Goal: Task Accomplishment & Management: Use online tool/utility

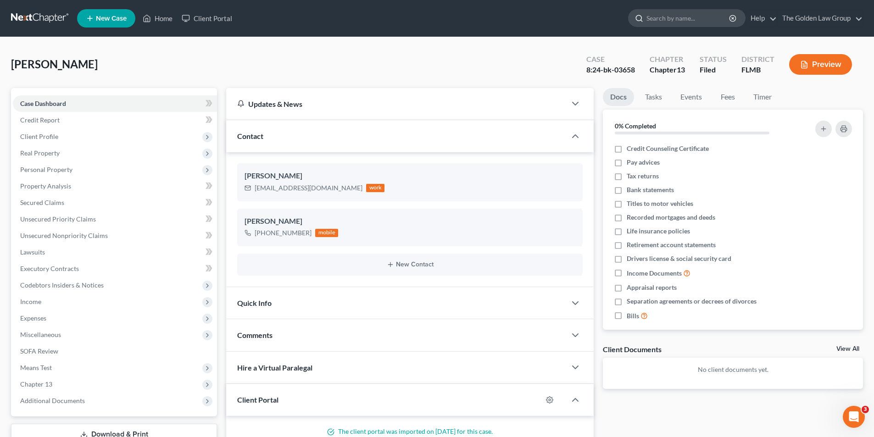
click at [653, 15] on input "search" at bounding box center [689, 18] width 84 height 17
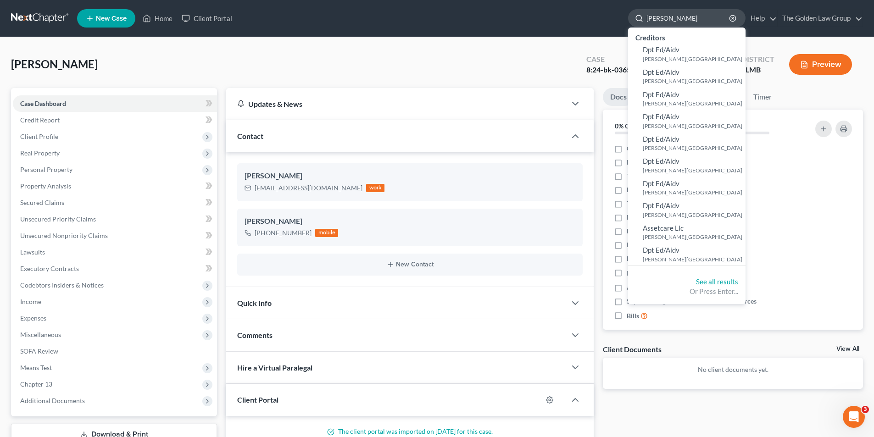
type input "[PERSON_NAME]"
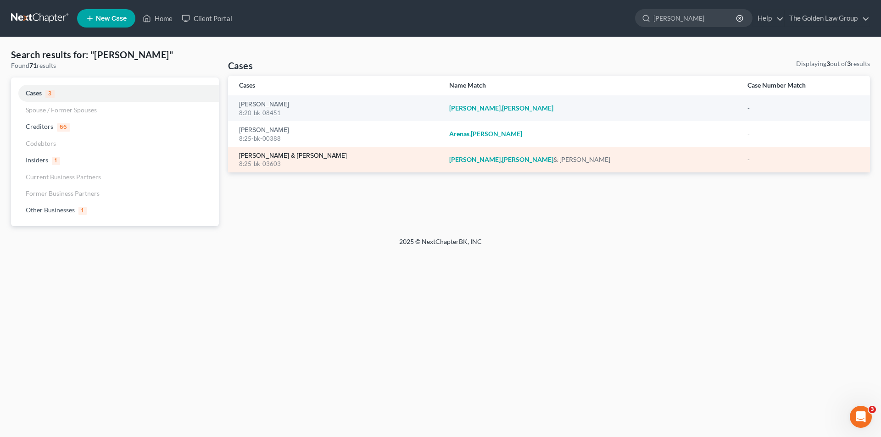
click at [277, 156] on link "[PERSON_NAME] & [PERSON_NAME]" at bounding box center [293, 156] width 108 height 6
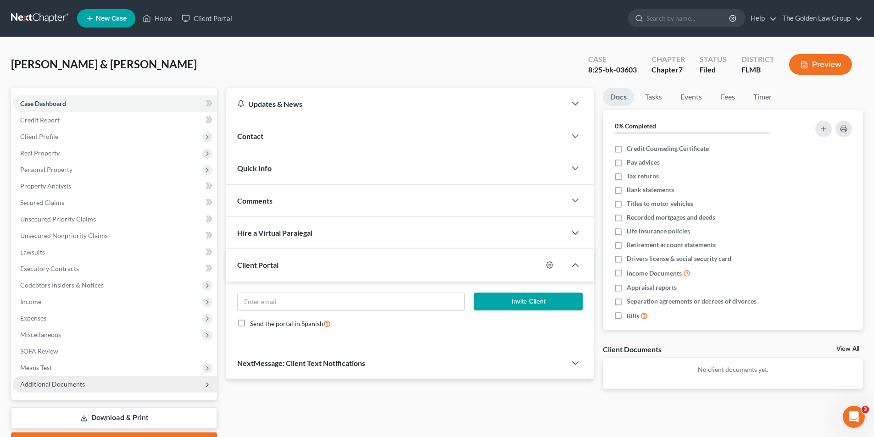
click at [47, 383] on span "Additional Documents" at bounding box center [52, 384] width 65 height 8
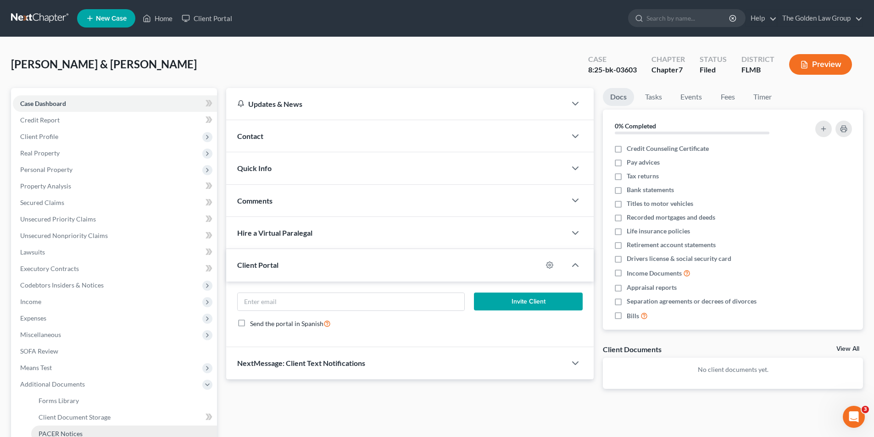
scroll to position [92, 0]
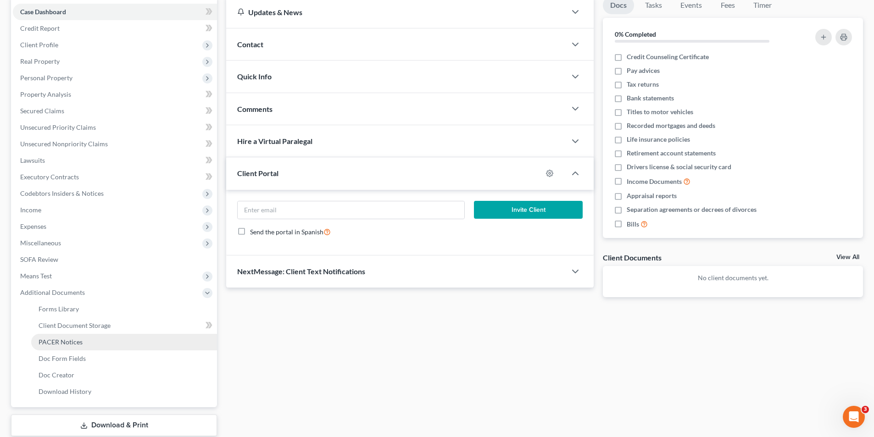
click at [67, 342] on span "PACER Notices" at bounding box center [61, 342] width 44 height 8
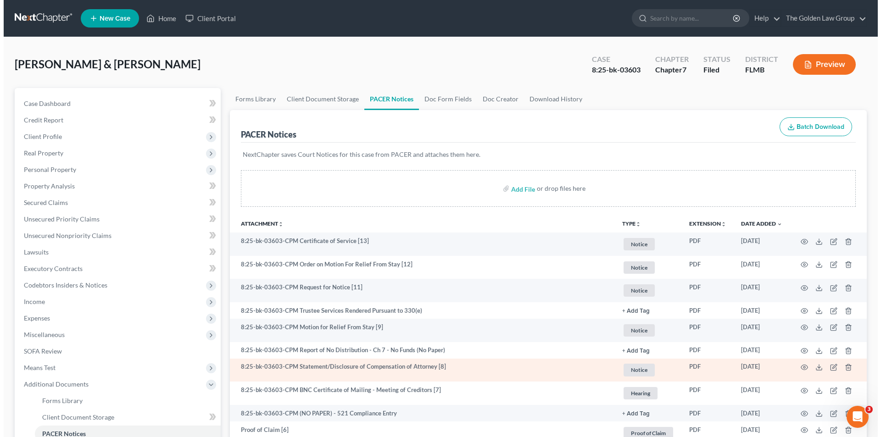
scroll to position [46, 0]
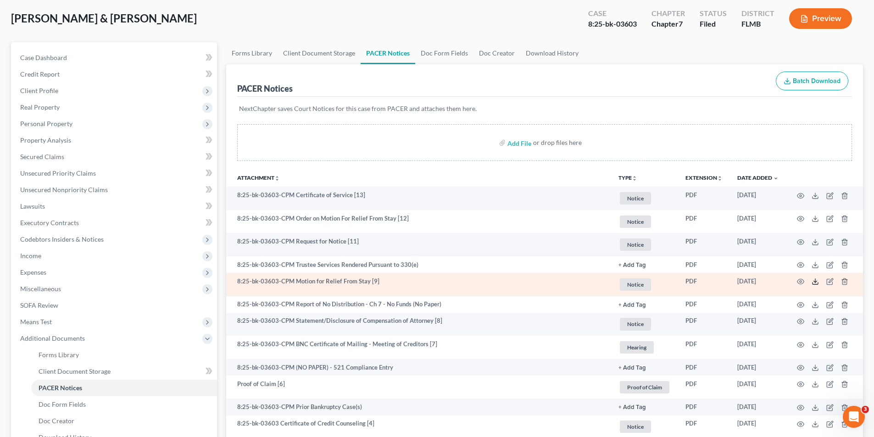
click at [814, 280] on icon at bounding box center [815, 281] width 7 height 7
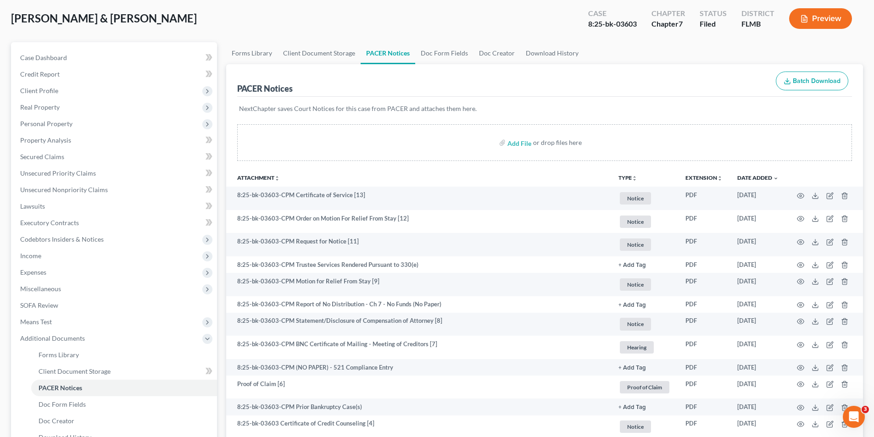
click at [805, 16] on icon "button" at bounding box center [805, 19] width 6 height 7
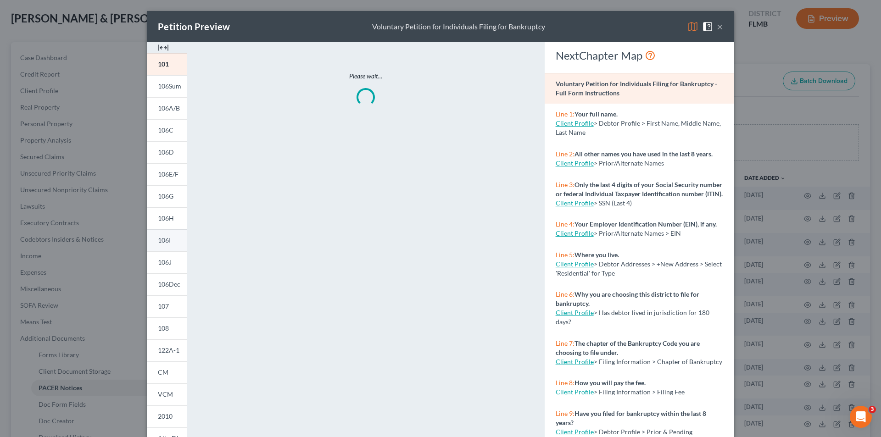
click at [165, 240] on span "106I" at bounding box center [164, 240] width 13 height 8
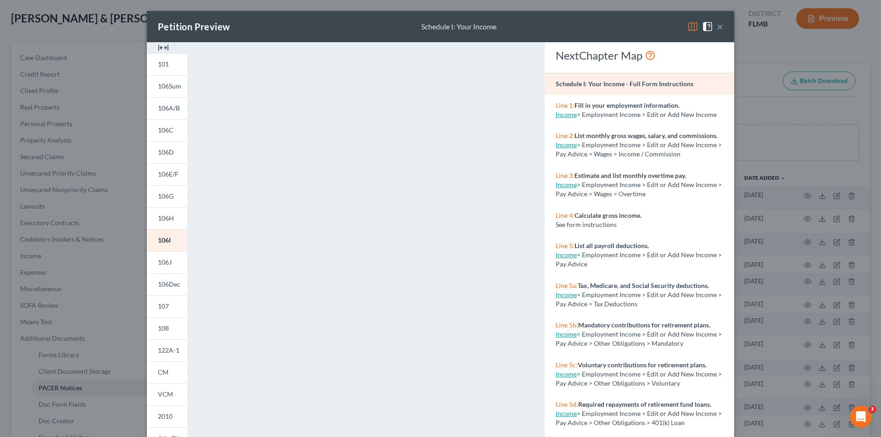
scroll to position [80, 0]
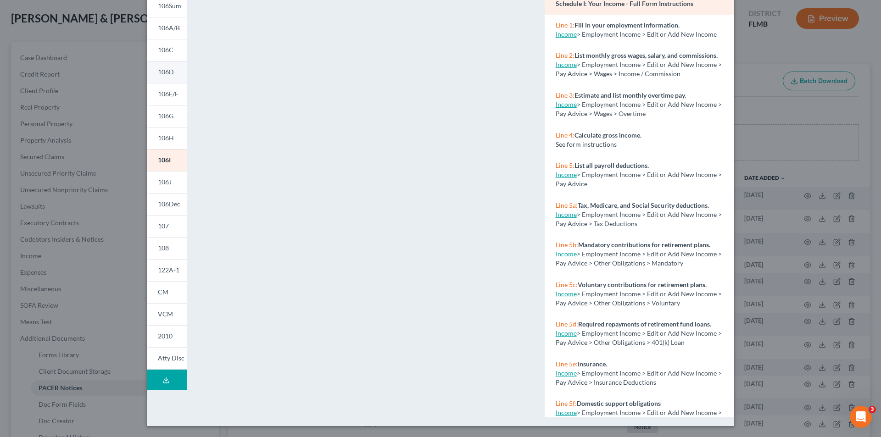
click at [165, 70] on span "106D" at bounding box center [166, 72] width 16 height 8
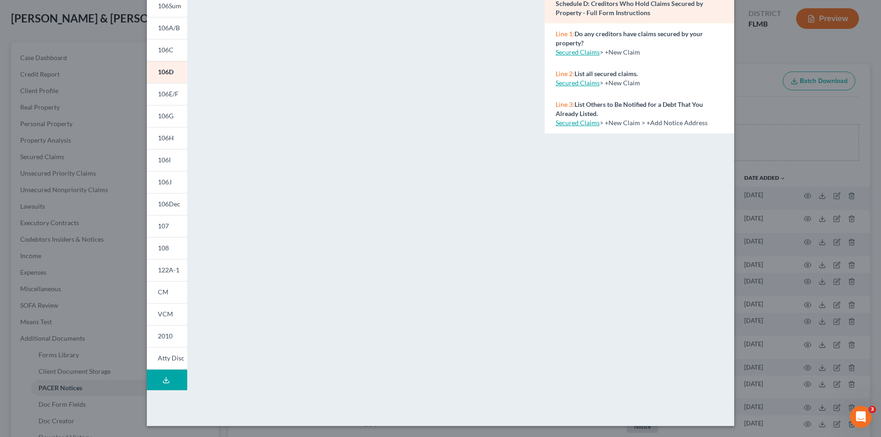
click at [102, 172] on div "Petition Preview Schedule D: Creditors Who Hold Claims Secured by Property × 10…" at bounding box center [440, 218] width 881 height 437
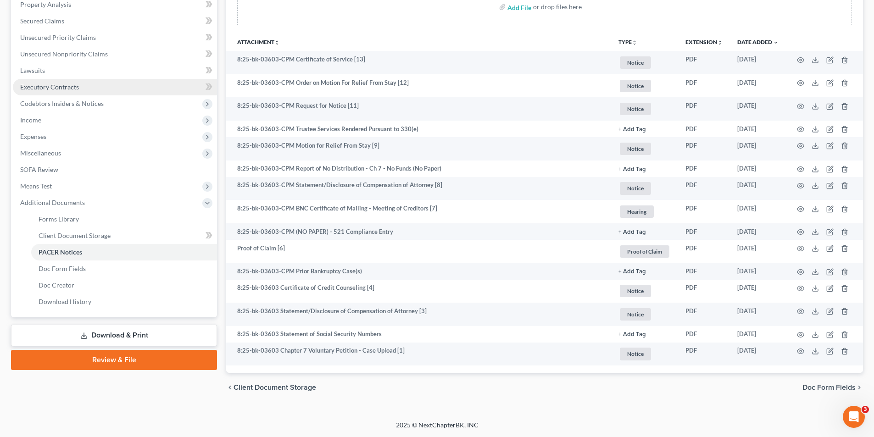
scroll to position [136, 0]
